Goal: Task Accomplishment & Management: Complete application form

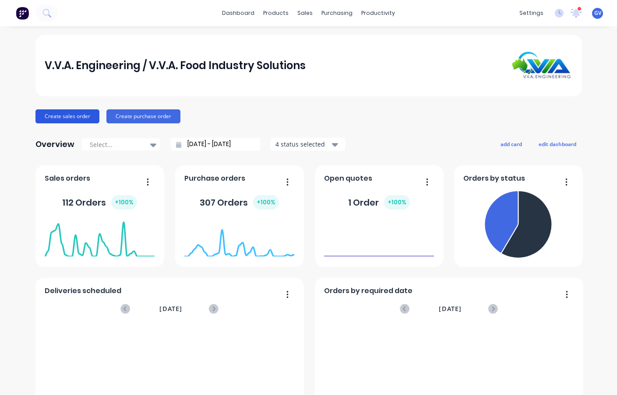
click at [68, 116] on button "Create sales order" at bounding box center [67, 116] width 64 height 14
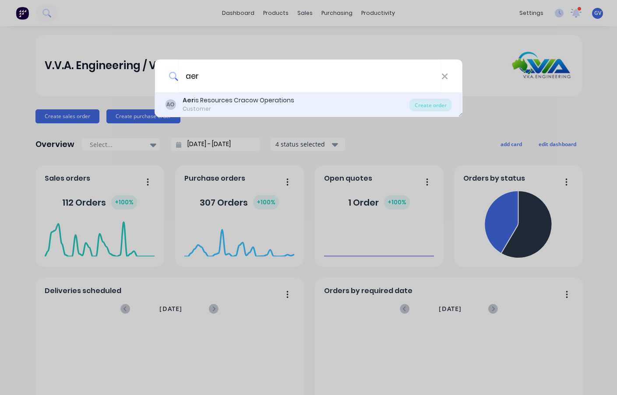
type input "aer"
click at [221, 99] on div "Aer is Resources Cracow Operations" at bounding box center [239, 100] width 112 height 9
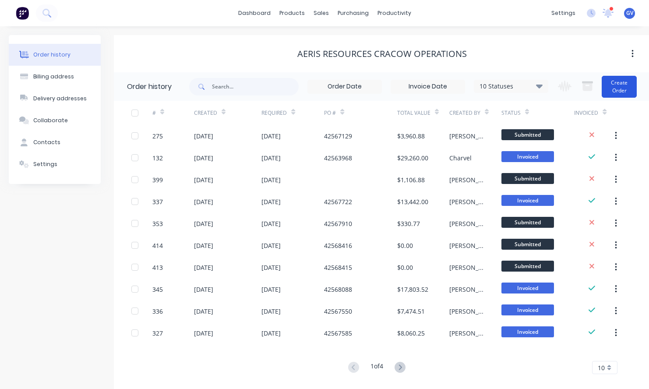
click at [617, 85] on button "Create Order" at bounding box center [619, 87] width 35 height 22
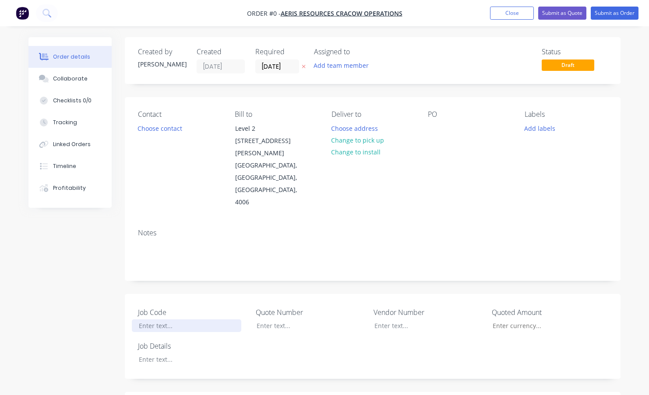
click at [161, 320] on div at bounding box center [186, 326] width 109 height 13
click at [159, 334] on div "Order details Collaborate Checklists 0/0 Tracking Linked Orders Timeline Profit…" at bounding box center [325, 356] width 610 height 639
click at [273, 320] on div at bounding box center [304, 326] width 109 height 13
drag, startPoint x: 176, startPoint y: 300, endPoint x: 133, endPoint y: 300, distance: 42.9
click at [133, 320] on div "NM250094" at bounding box center [186, 326] width 109 height 13
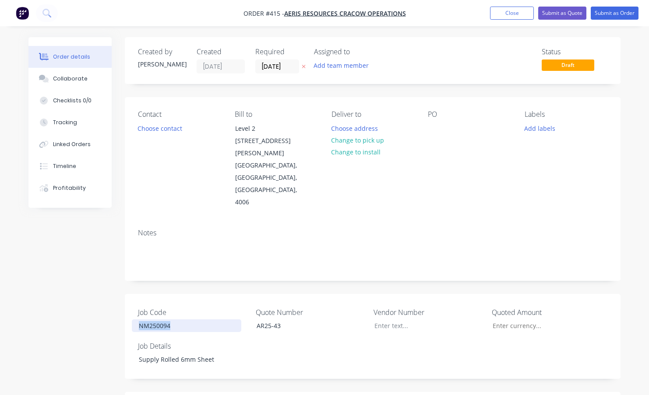
copy div "NM250094"
click at [538, 126] on button "Add labels" at bounding box center [540, 128] width 40 height 12
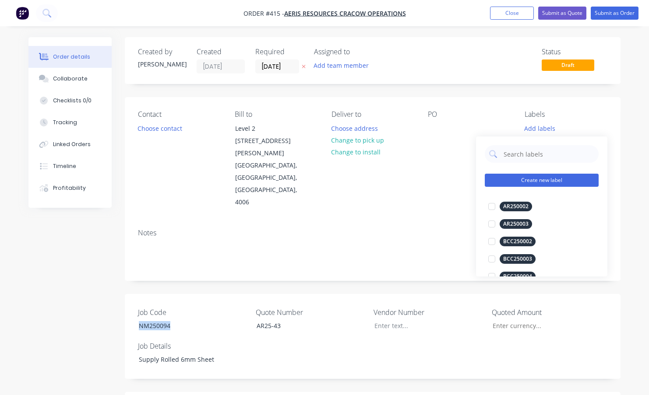
click at [532, 181] on button "Create new label" at bounding box center [542, 180] width 114 height 13
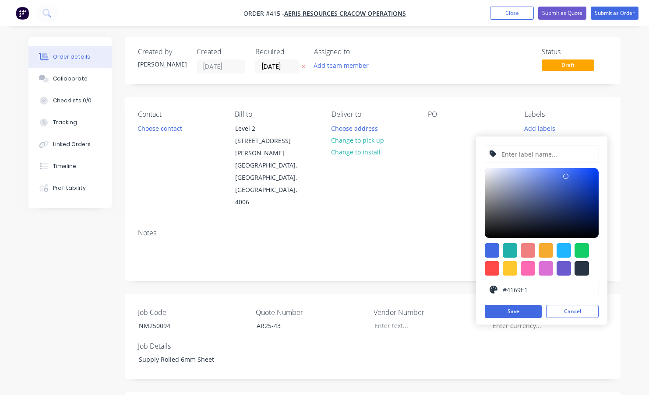
click at [522, 155] on input "text" at bounding box center [547, 154] width 93 height 17
paste input "NM250094"
type input "NM250094"
click at [548, 254] on div at bounding box center [546, 250] width 14 height 14
type input "#F6AB2F"
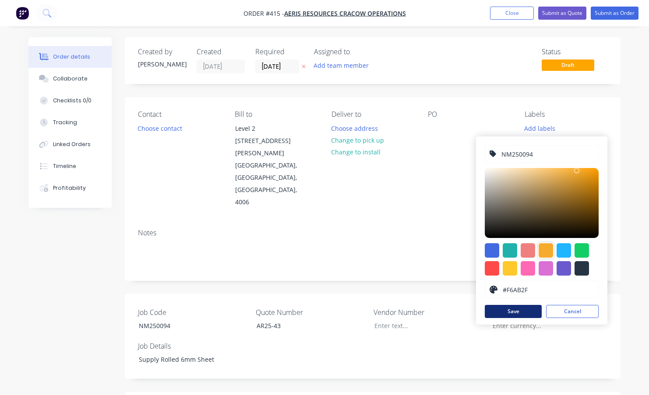
click at [524, 314] on button "Save" at bounding box center [513, 311] width 57 height 13
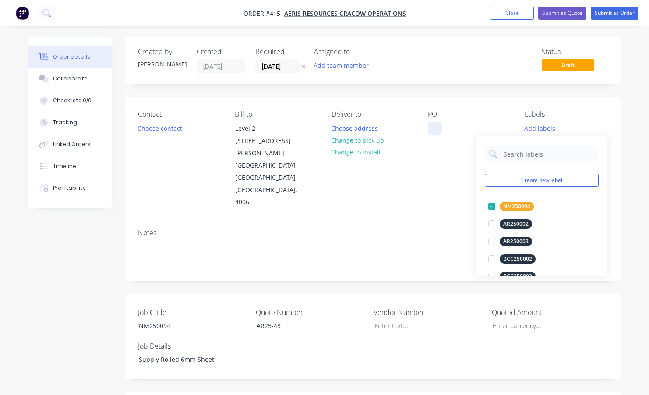
click at [438, 126] on div at bounding box center [435, 128] width 14 height 13
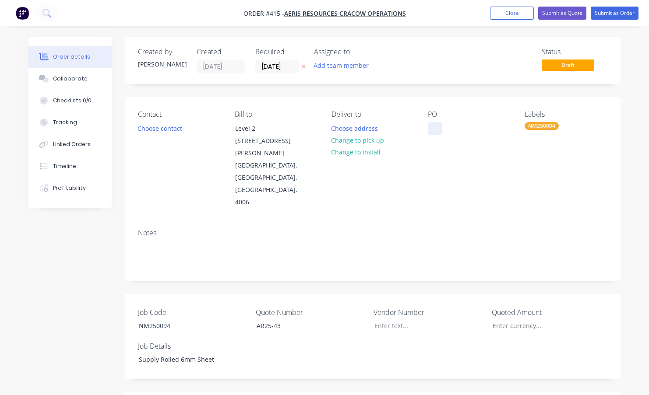
click at [432, 130] on div at bounding box center [435, 128] width 14 height 13
click at [516, 320] on input "Job Code" at bounding box center [543, 326] width 116 height 13
click at [522, 320] on input "Job Code" at bounding box center [543, 326] width 116 height 13
type input "$2,798.00"
click at [511, 335] on div "Job Code NM250094 Quote Number AR25-43 Vendor Number Quoted Amount $2,798.00 Jo…" at bounding box center [373, 336] width 496 height 85
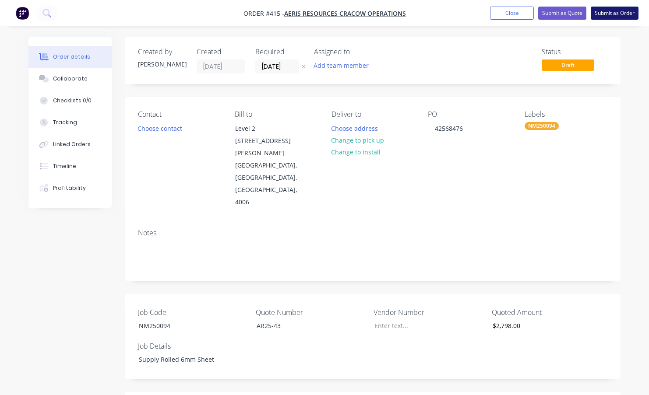
click at [613, 12] on button "Submit as Order" at bounding box center [615, 13] width 48 height 13
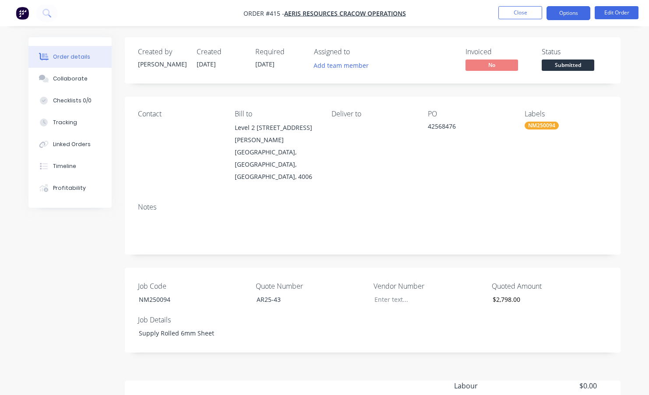
click at [579, 12] on button "Options" at bounding box center [569, 13] width 44 height 14
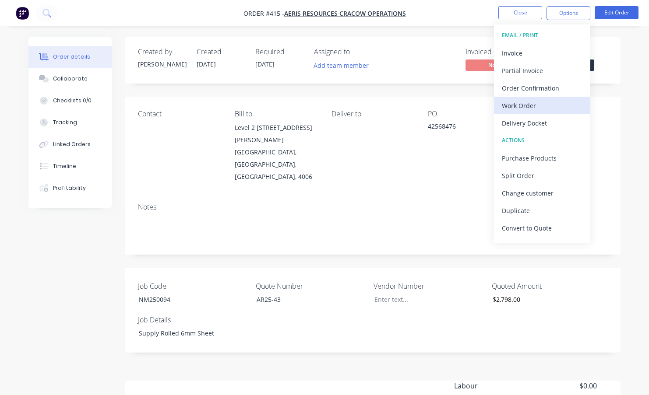
click at [515, 106] on div "Work Order" at bounding box center [542, 105] width 81 height 13
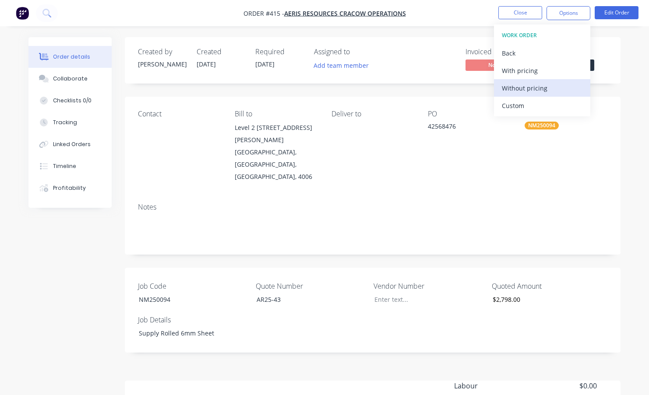
click at [521, 86] on div "Without pricing" at bounding box center [542, 88] width 81 height 13
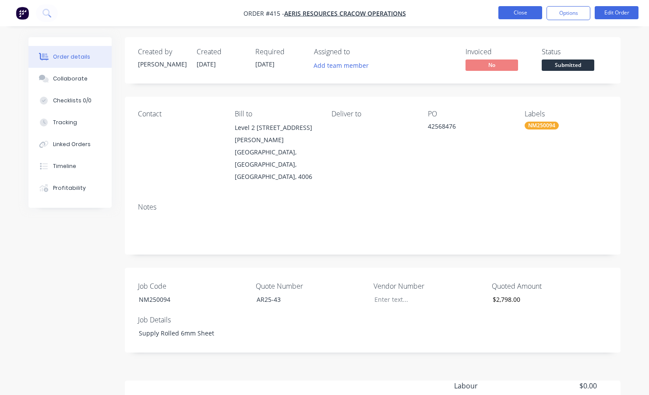
click at [510, 12] on button "Close" at bounding box center [520, 12] width 44 height 13
